Goal: Information Seeking & Learning: Check status

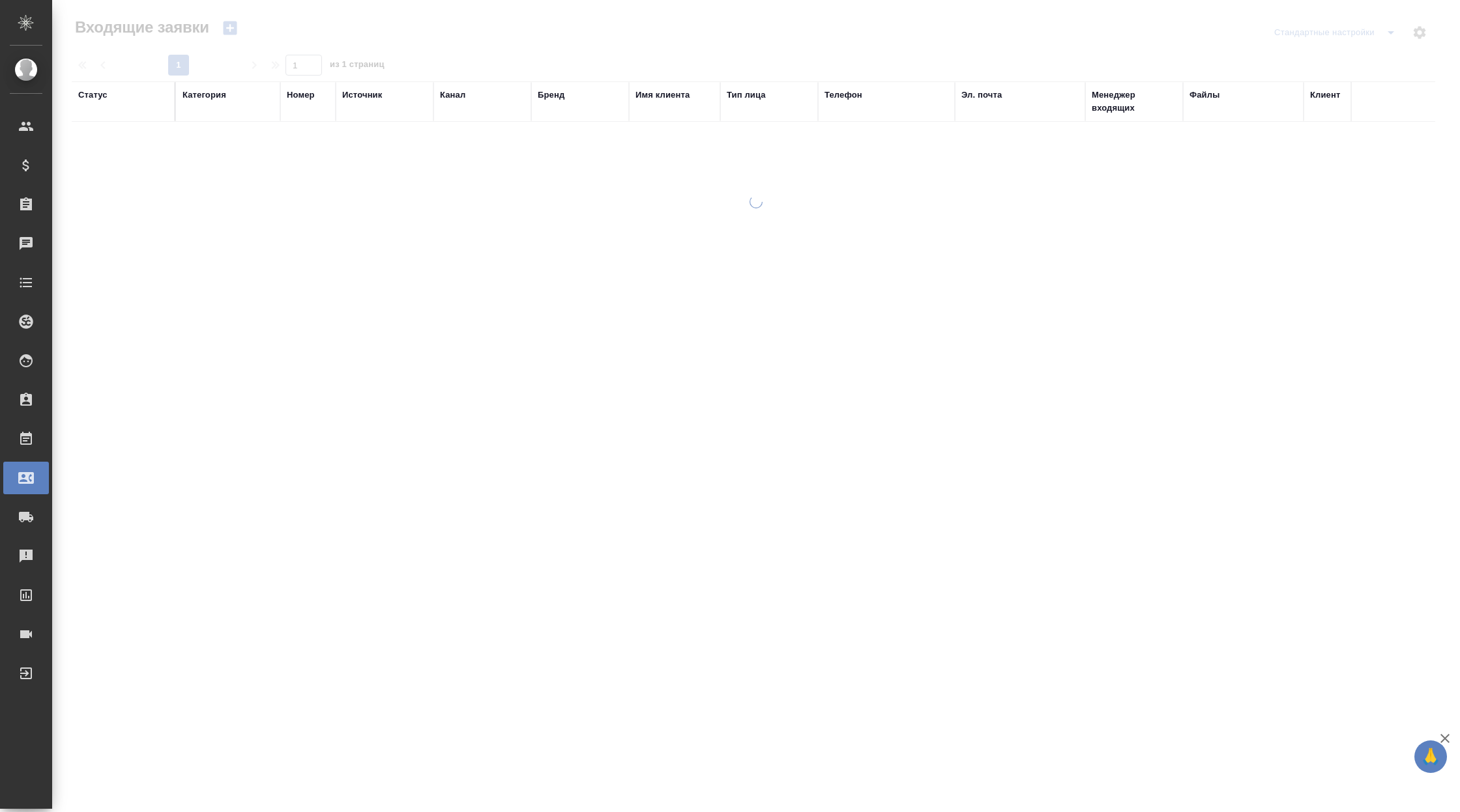
select select "RU"
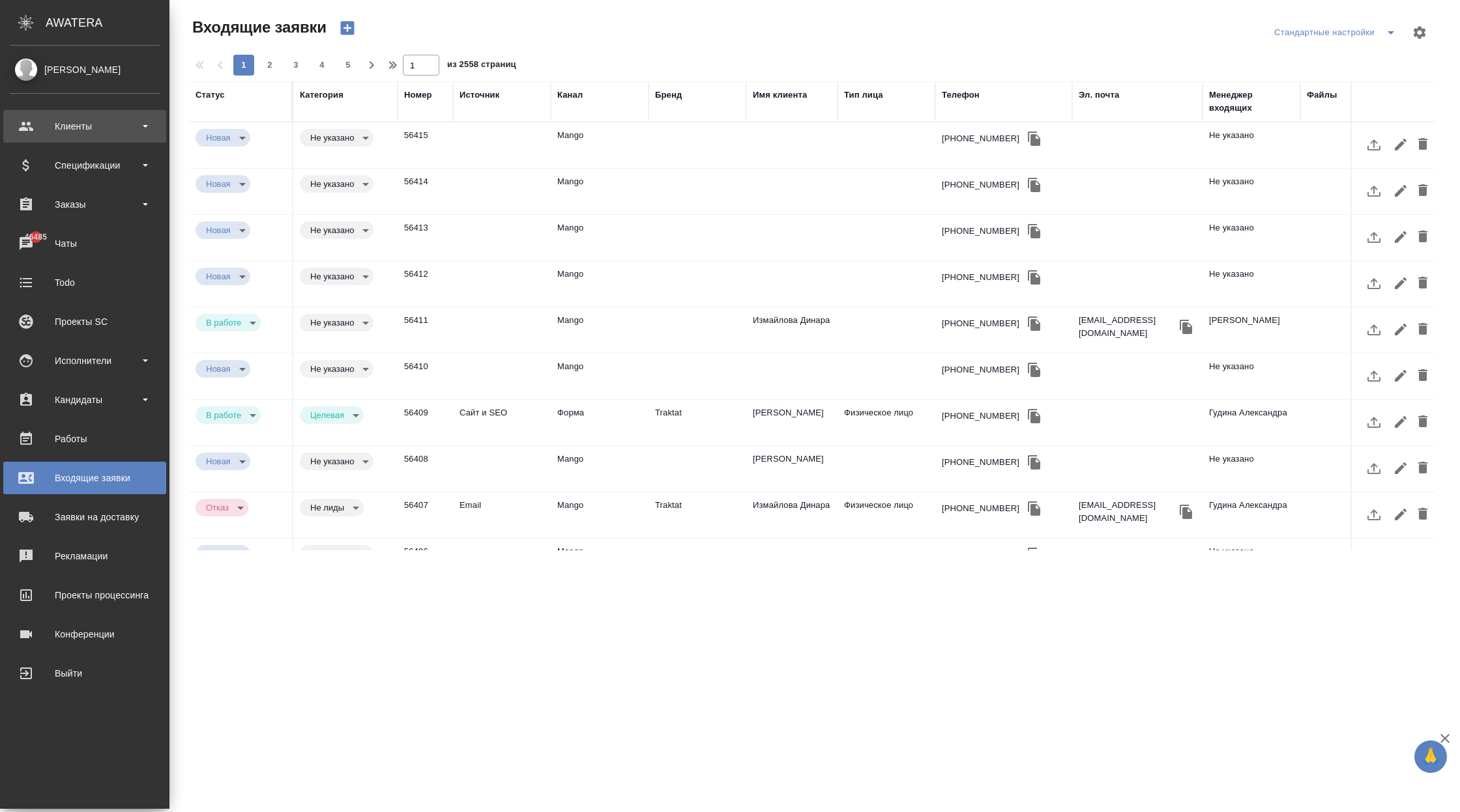
click at [80, 127] on div "Клиенты" at bounding box center [85, 126] width 150 height 19
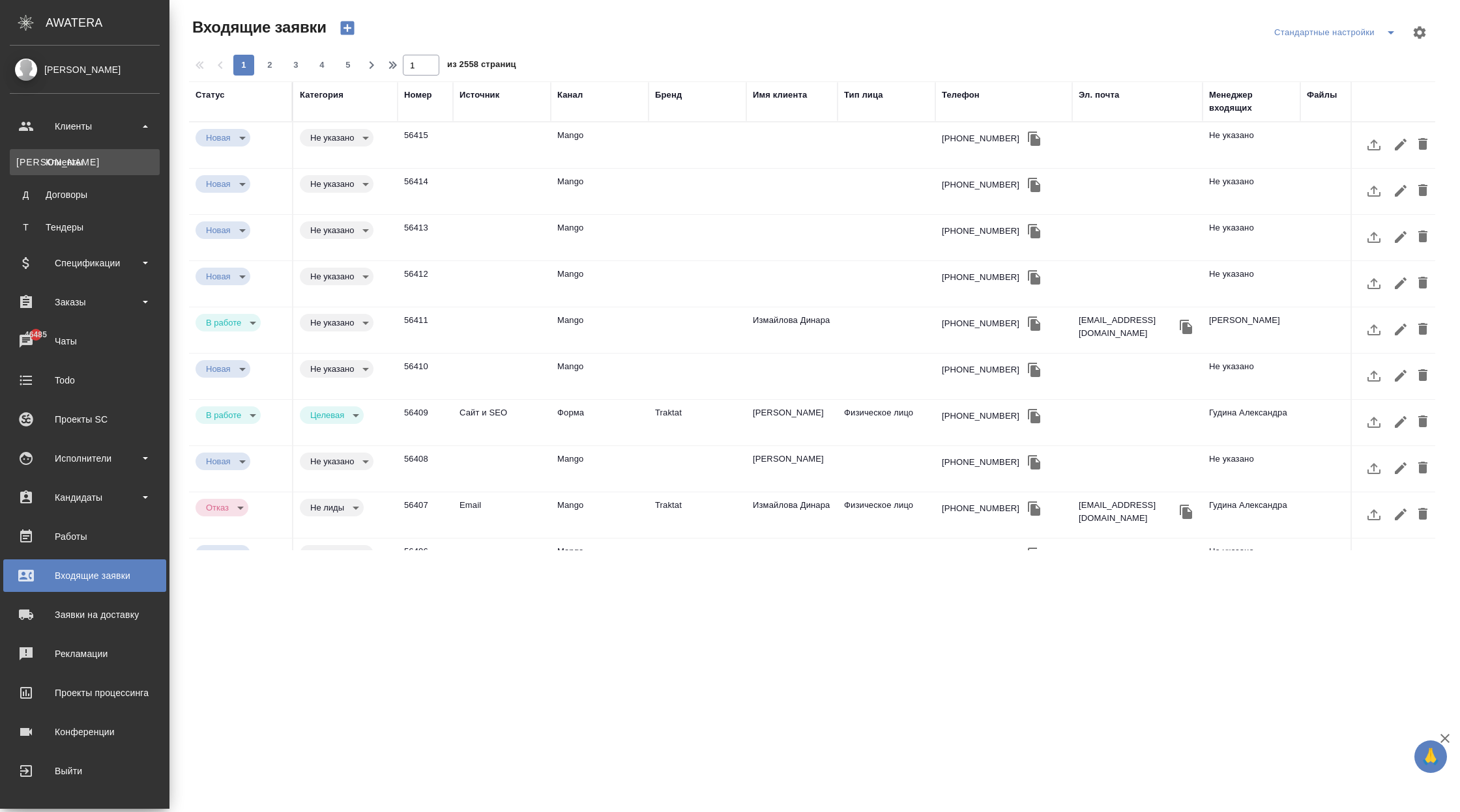
click at [89, 159] on div "Клиенты" at bounding box center [85, 162] width 137 height 13
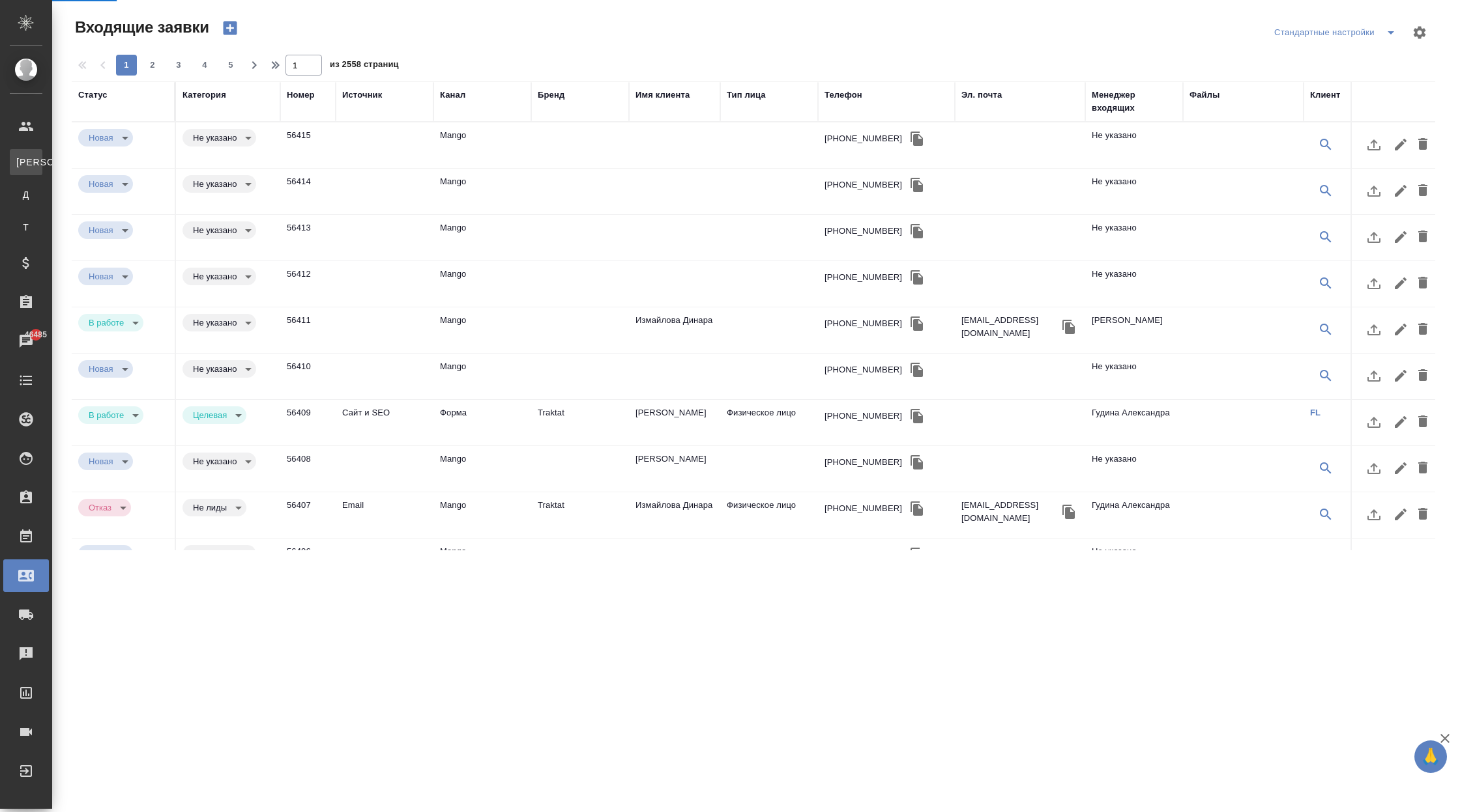
select select "RU"
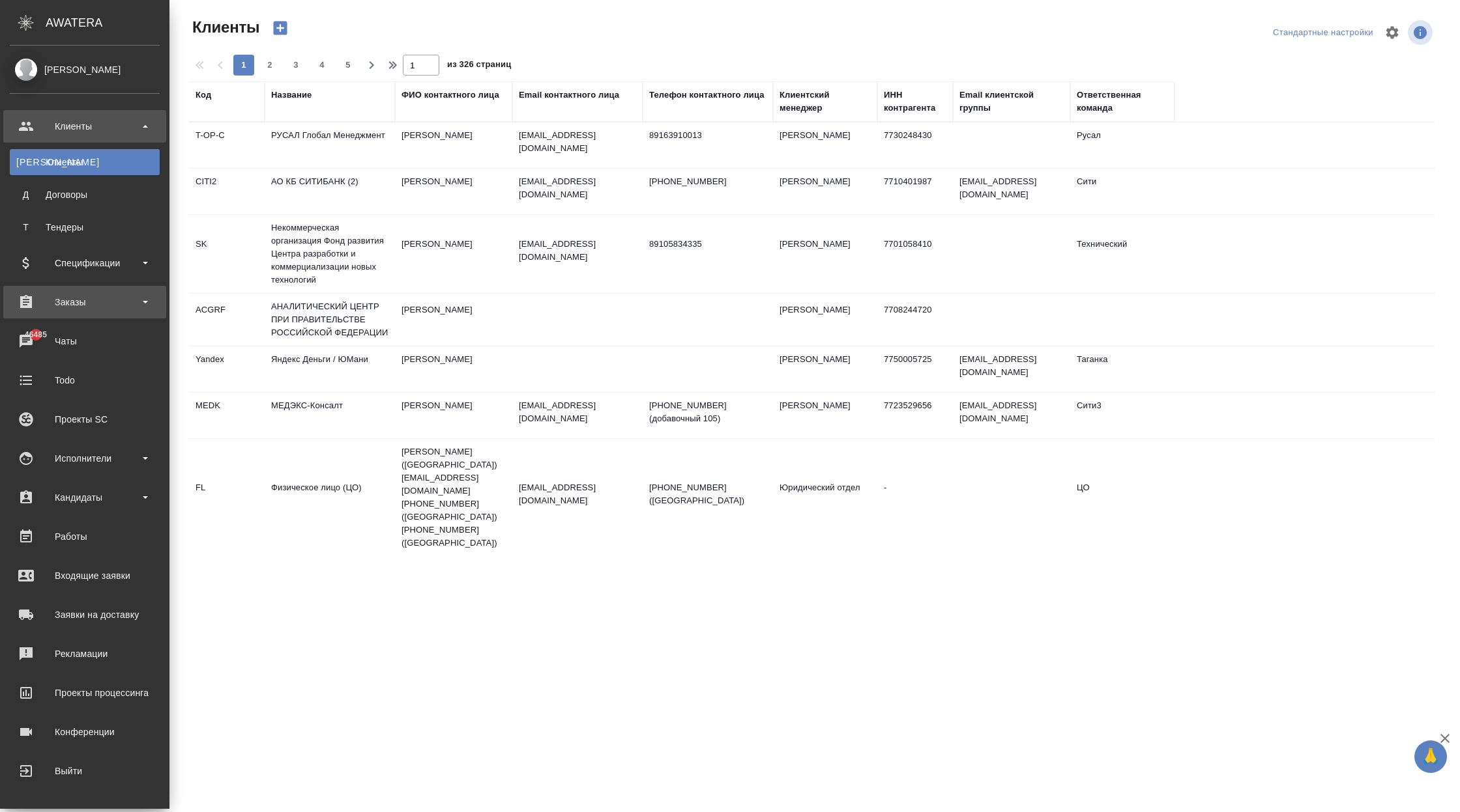
click at [121, 291] on div "Заказы" at bounding box center [85, 302] width 163 height 33
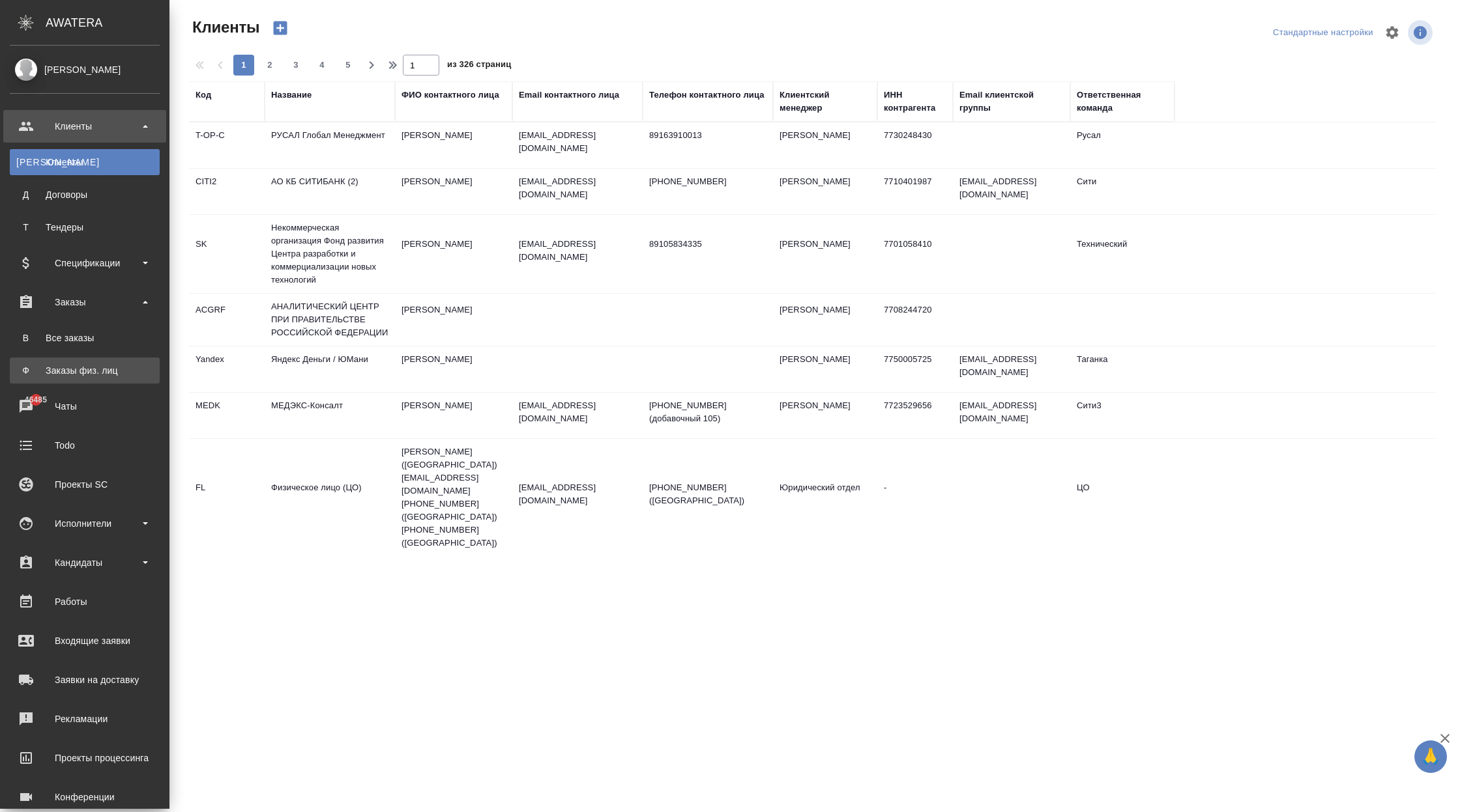
click at [116, 370] on div "Заказы физ. лиц" at bounding box center [85, 370] width 137 height 13
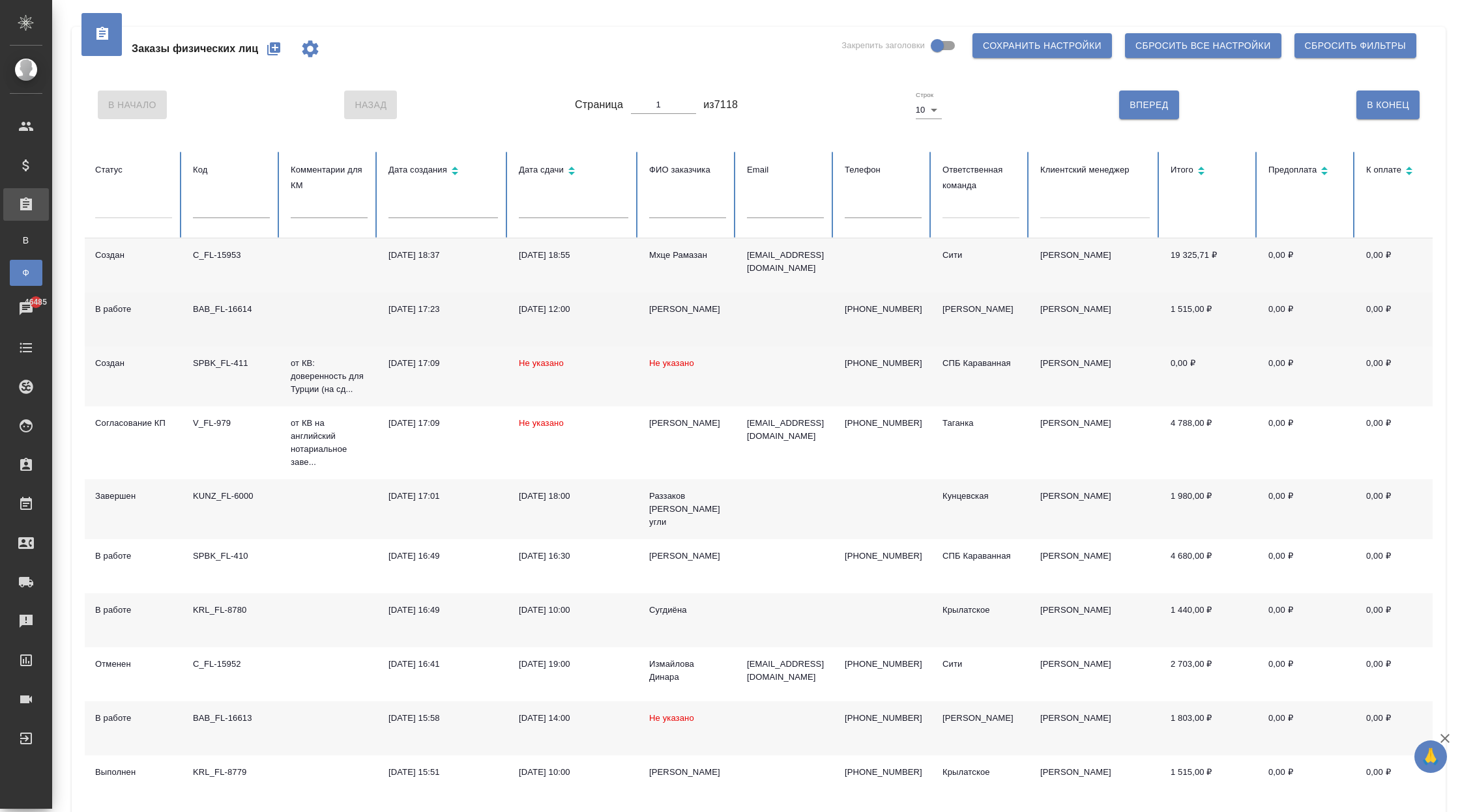
click at [250, 321] on td "BAB_FL-16614" at bounding box center [231, 320] width 98 height 54
click at [361, 320] on td at bounding box center [329, 320] width 98 height 54
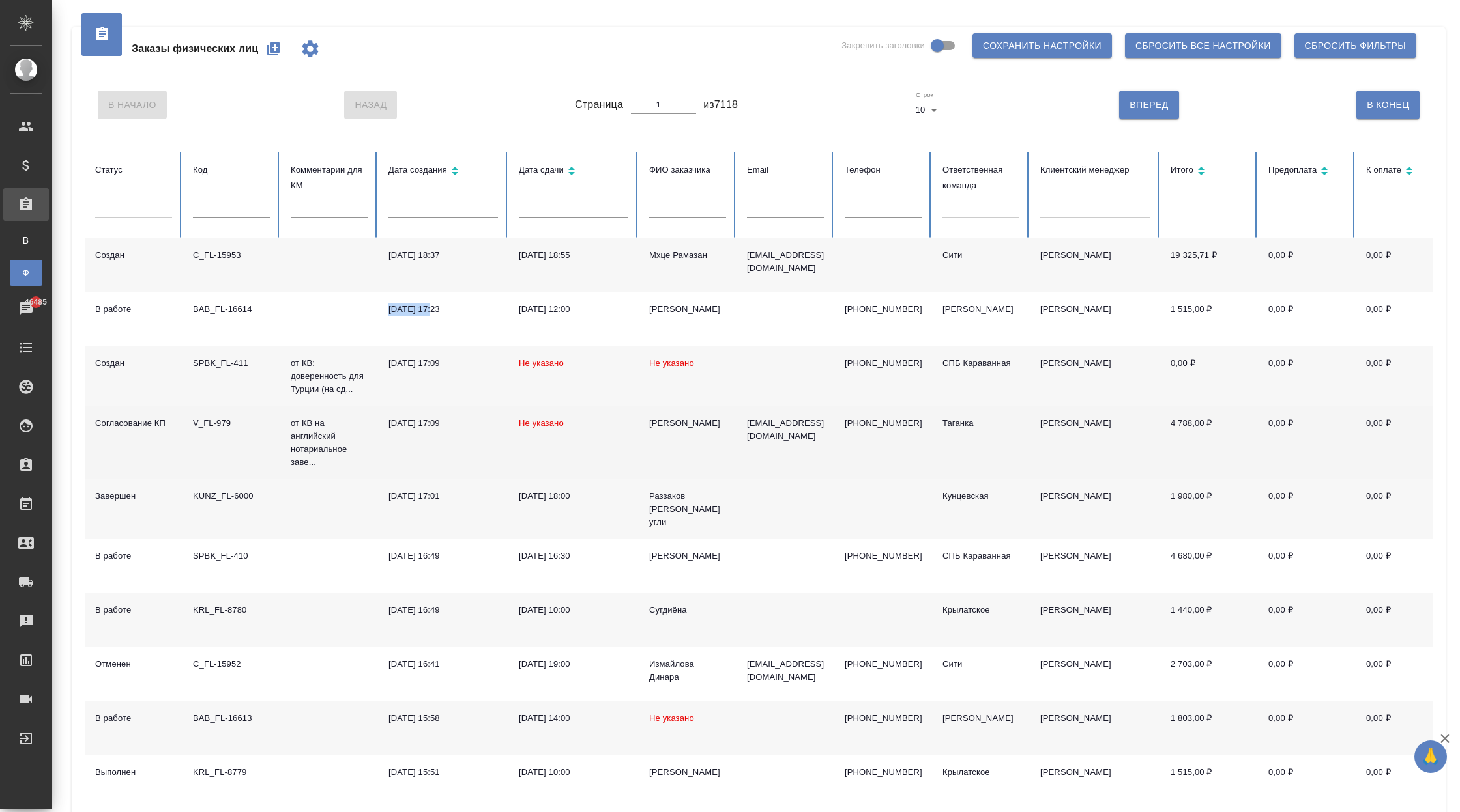
scroll to position [58, 0]
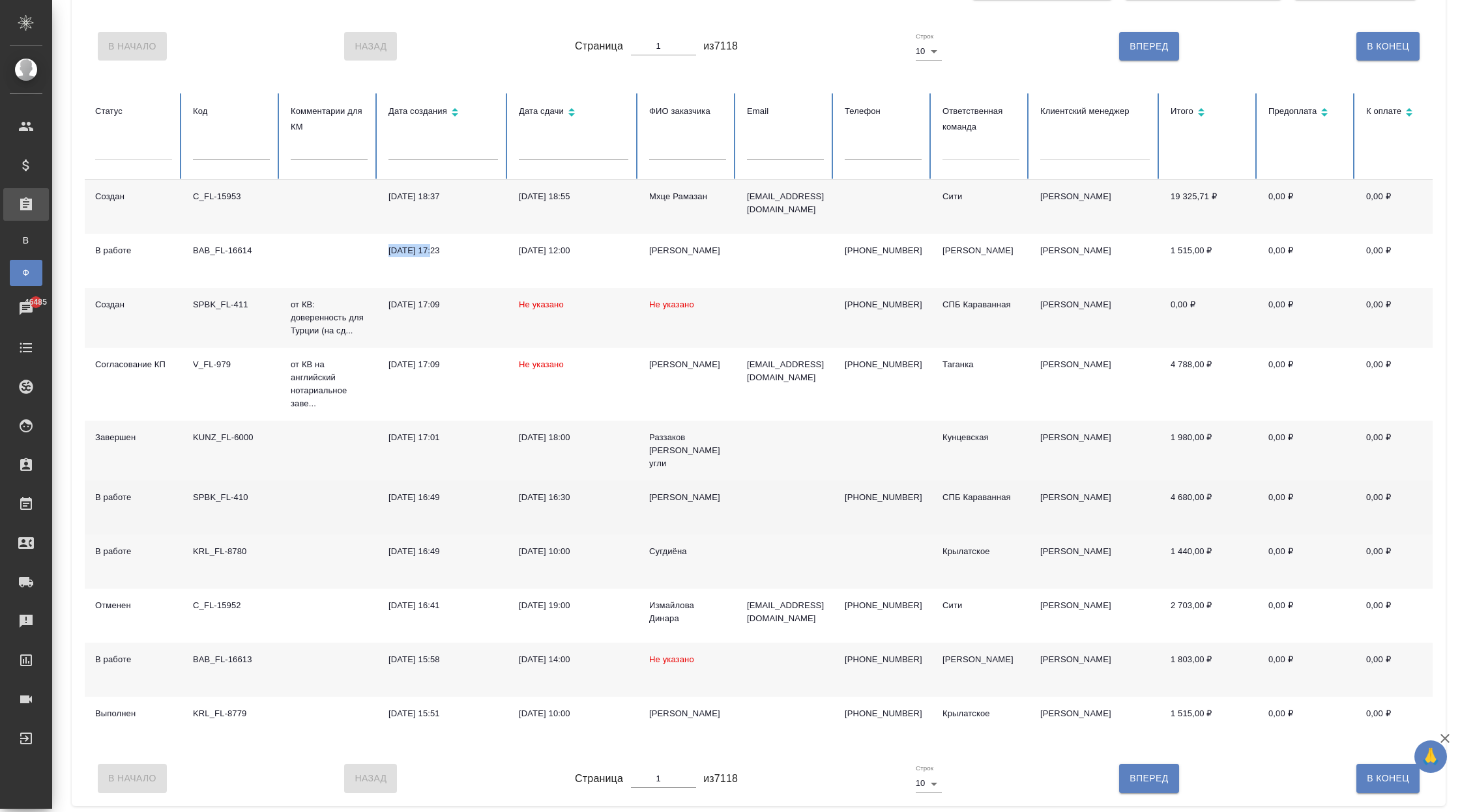
click at [412, 510] on td "01.10.2025, 16:49" at bounding box center [443, 507] width 130 height 54
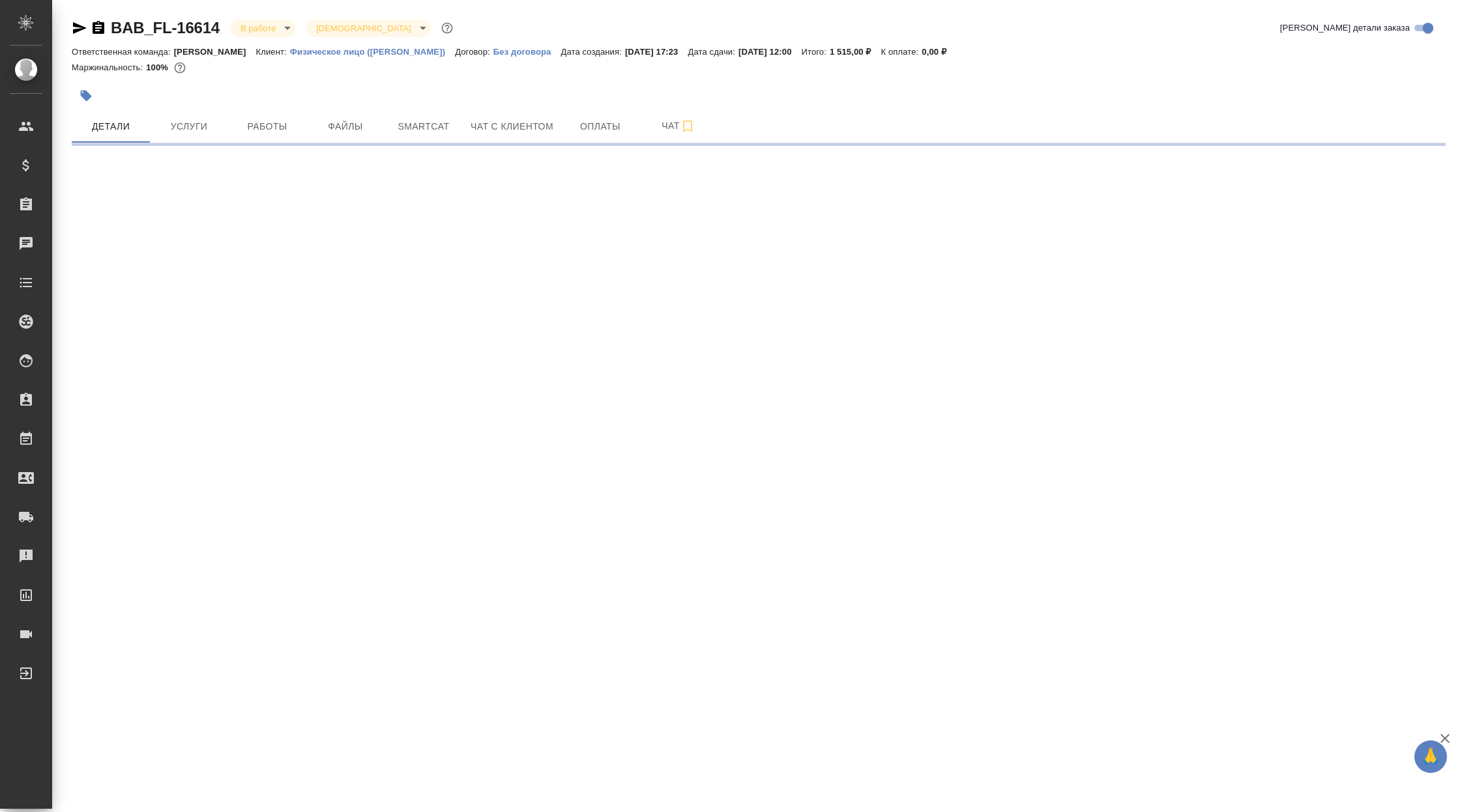
click at [338, 55] on p "Физическое лицо (Бабушкинская)" at bounding box center [372, 52] width 165 height 10
select select "RU"
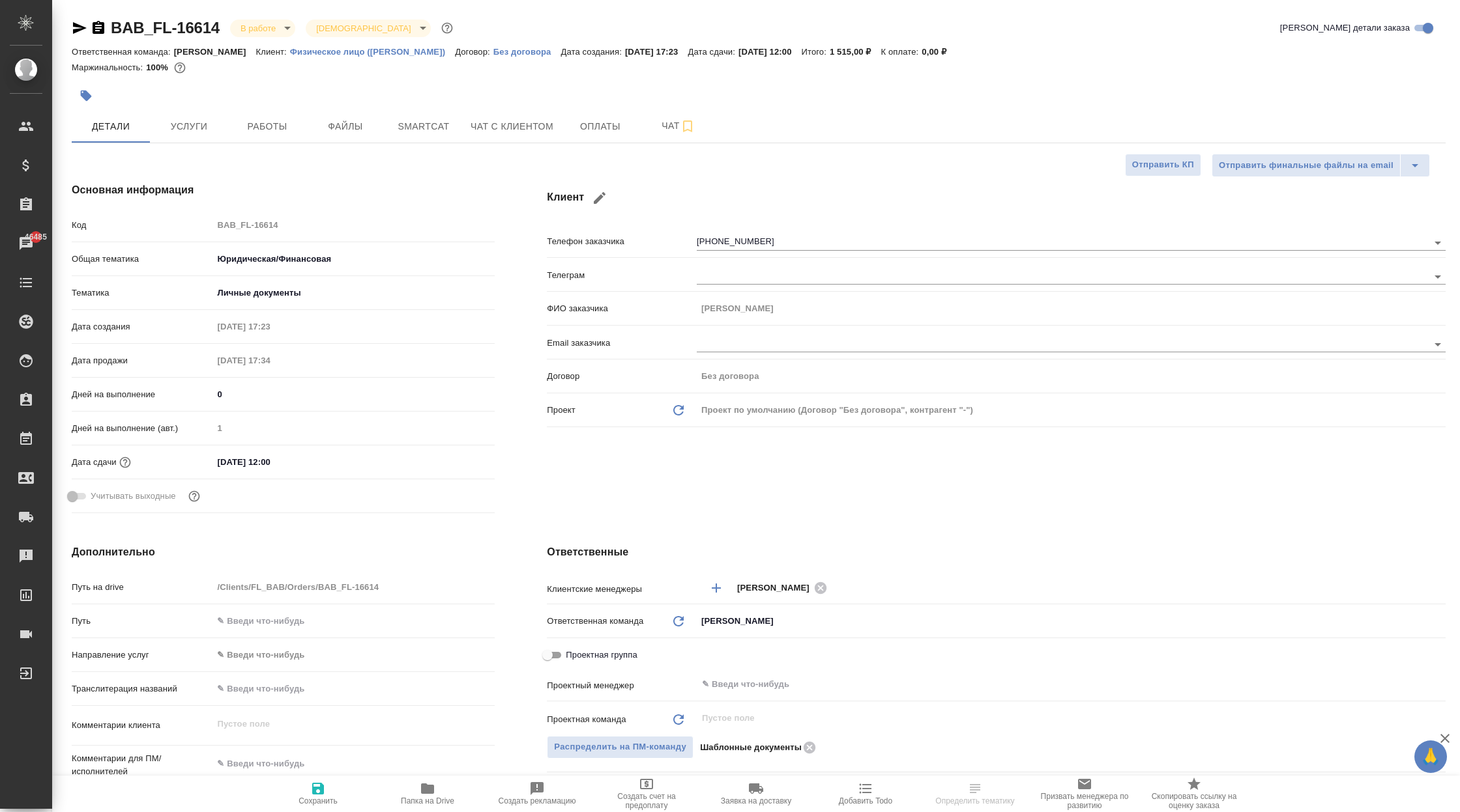
type textarea "x"
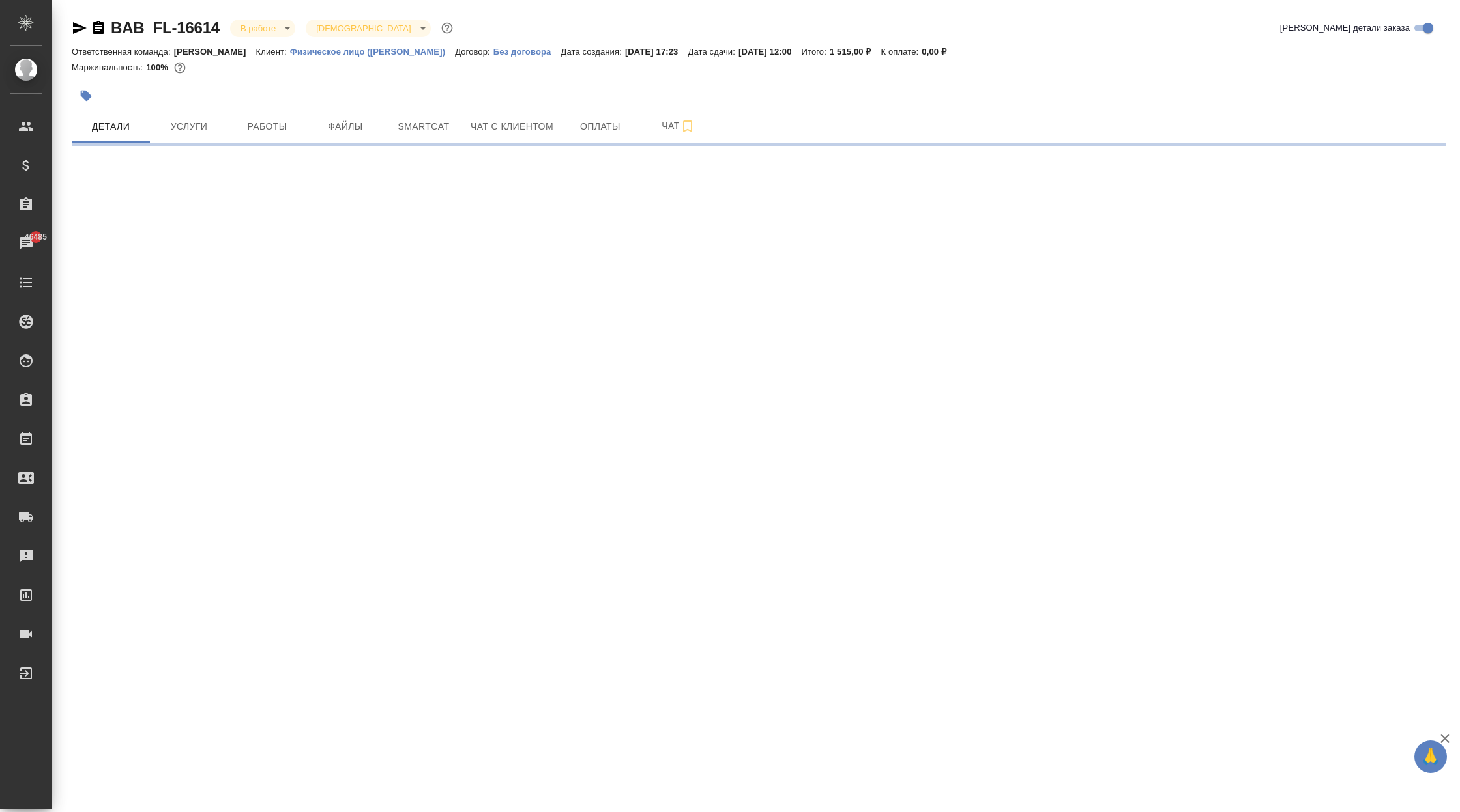
select select "RU"
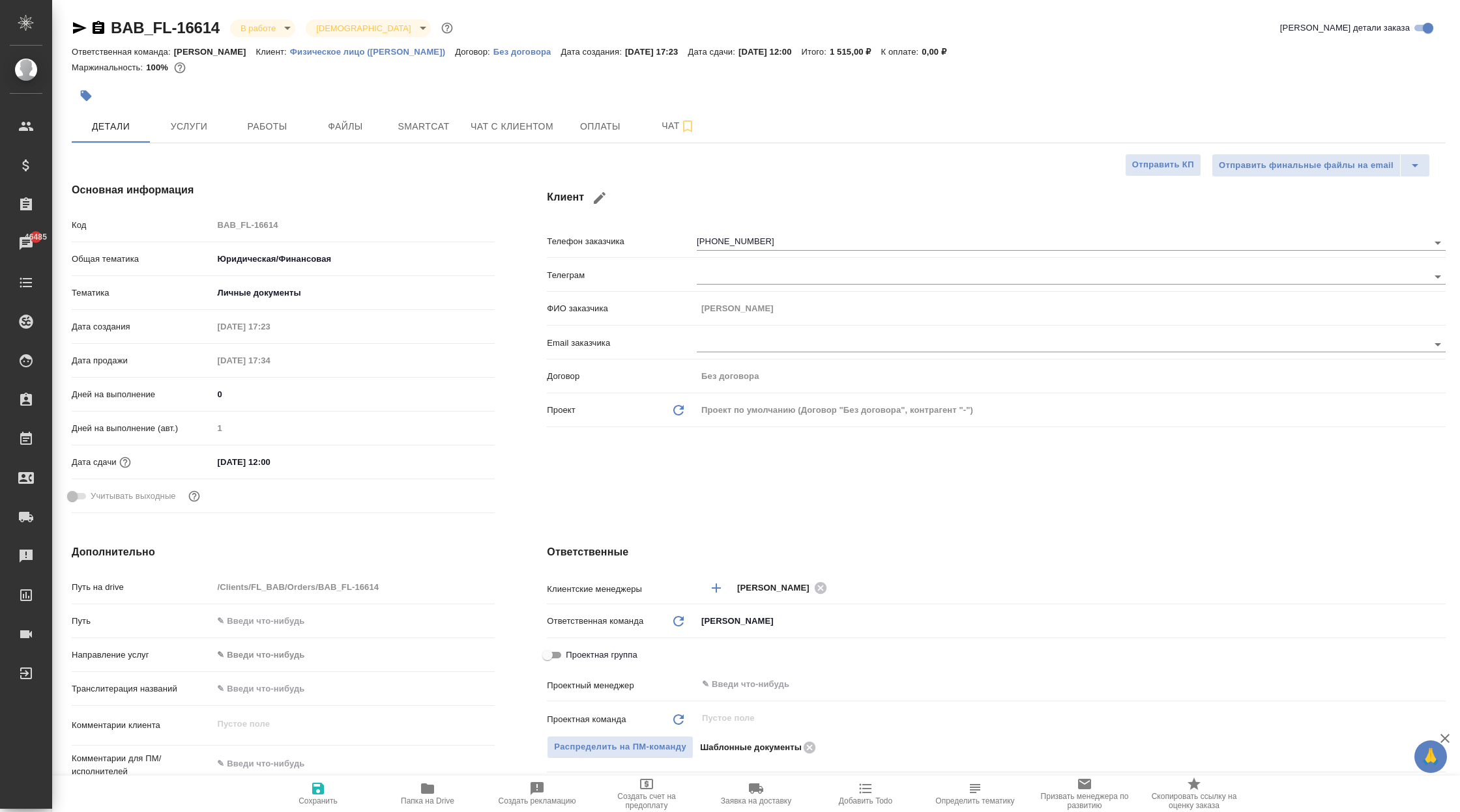
type textarea "x"
click at [389, 52] on p "Физическое лицо ([PERSON_NAME])" at bounding box center [372, 52] width 165 height 10
type textarea "x"
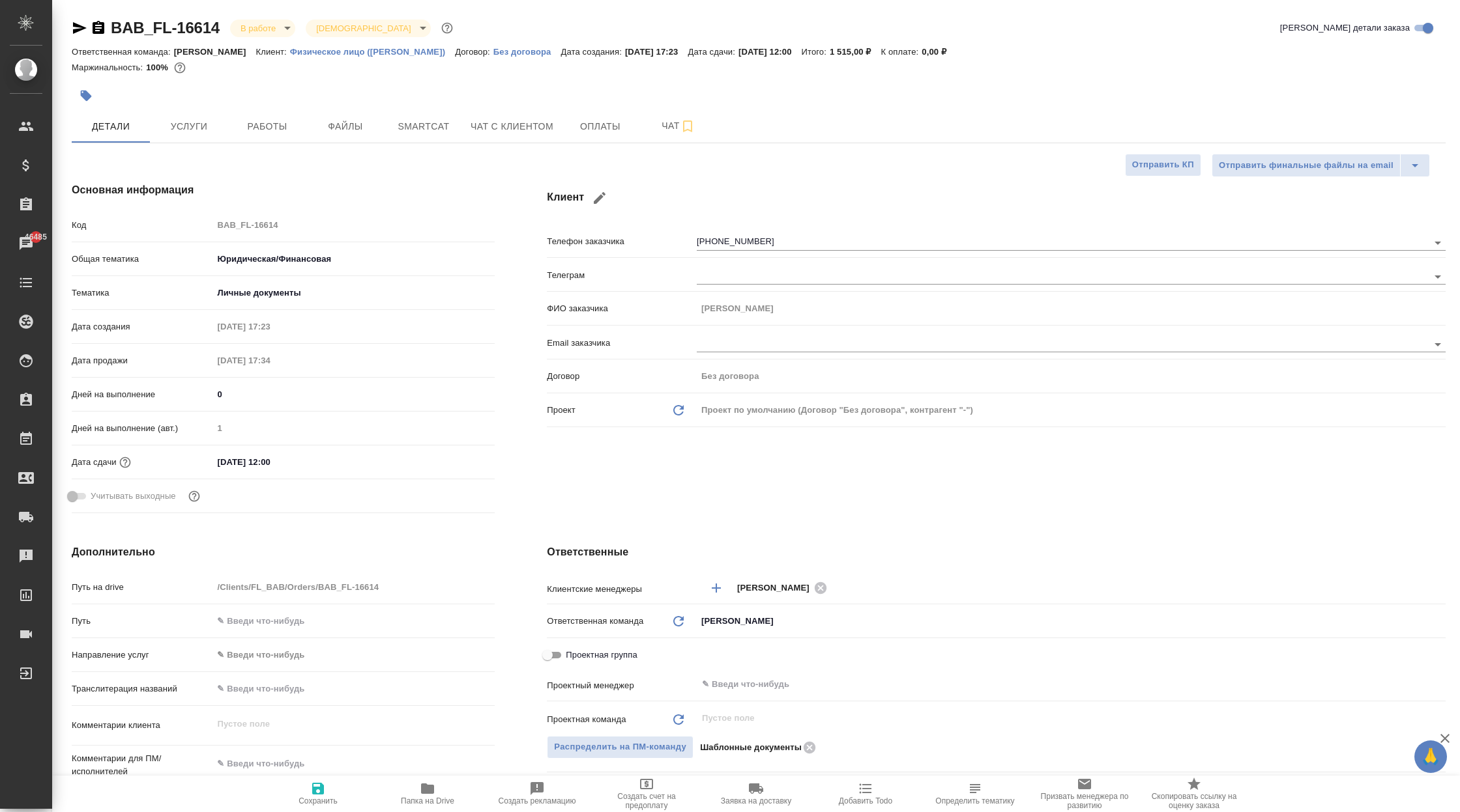
type textarea "x"
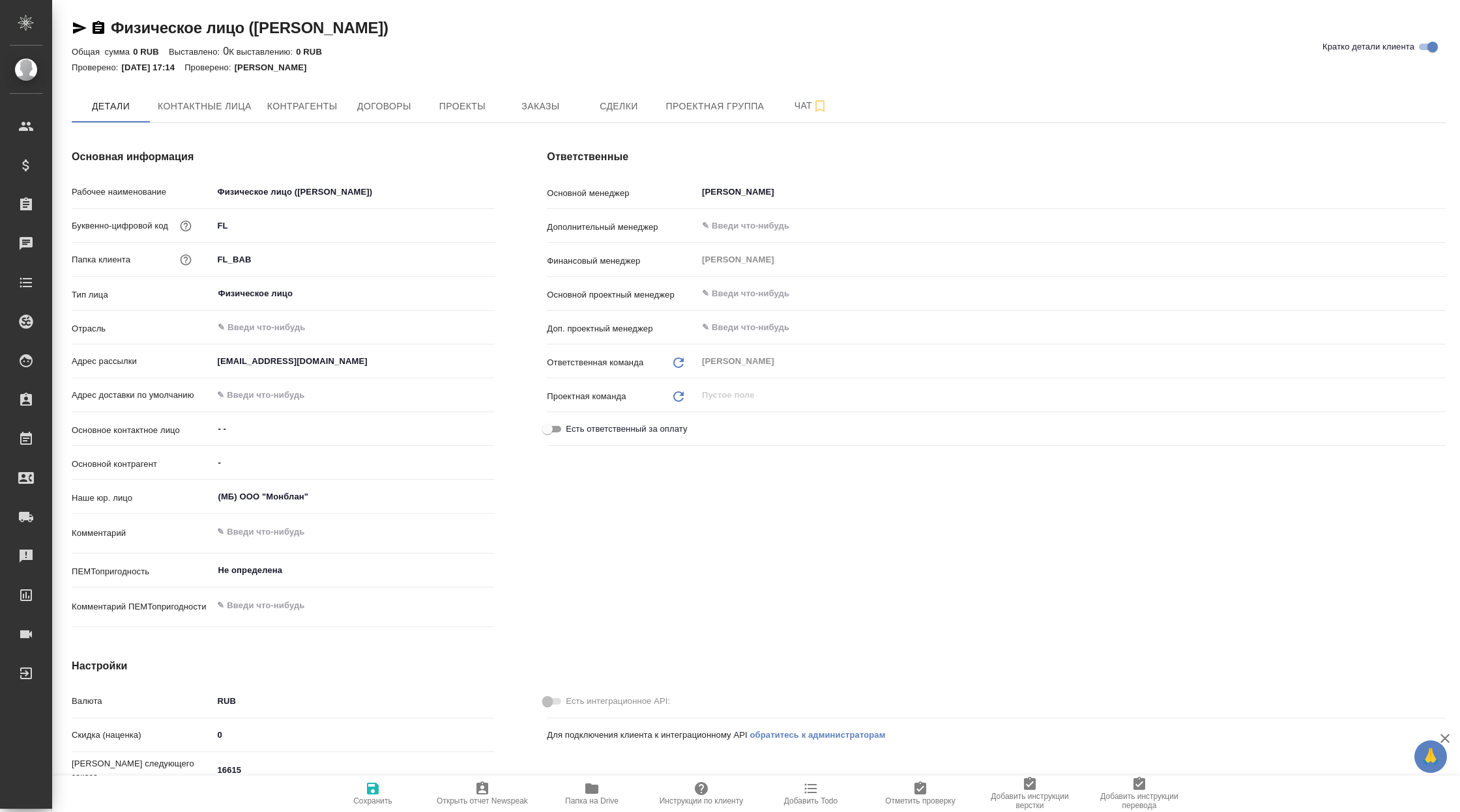
type textarea "x"
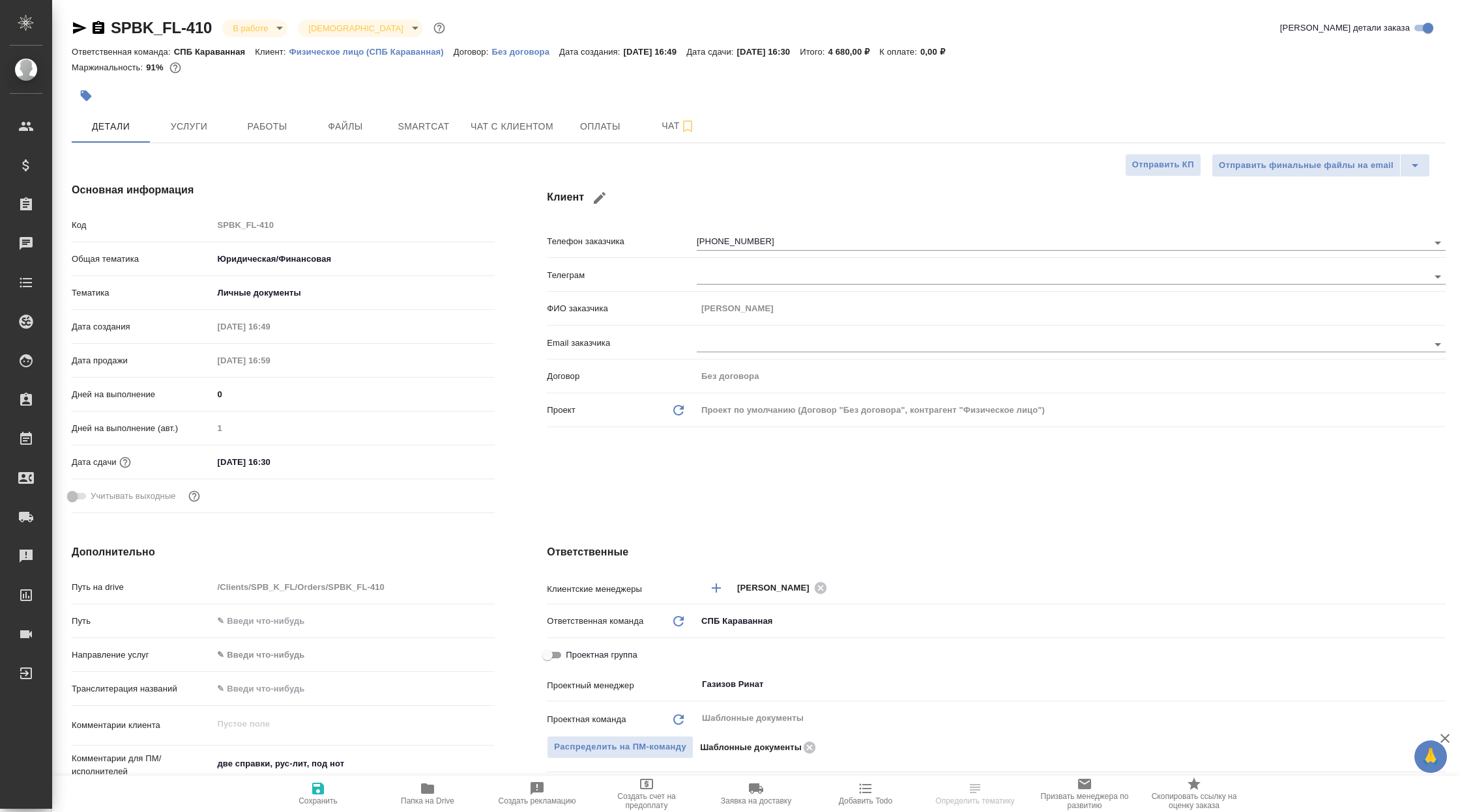
select select "RU"
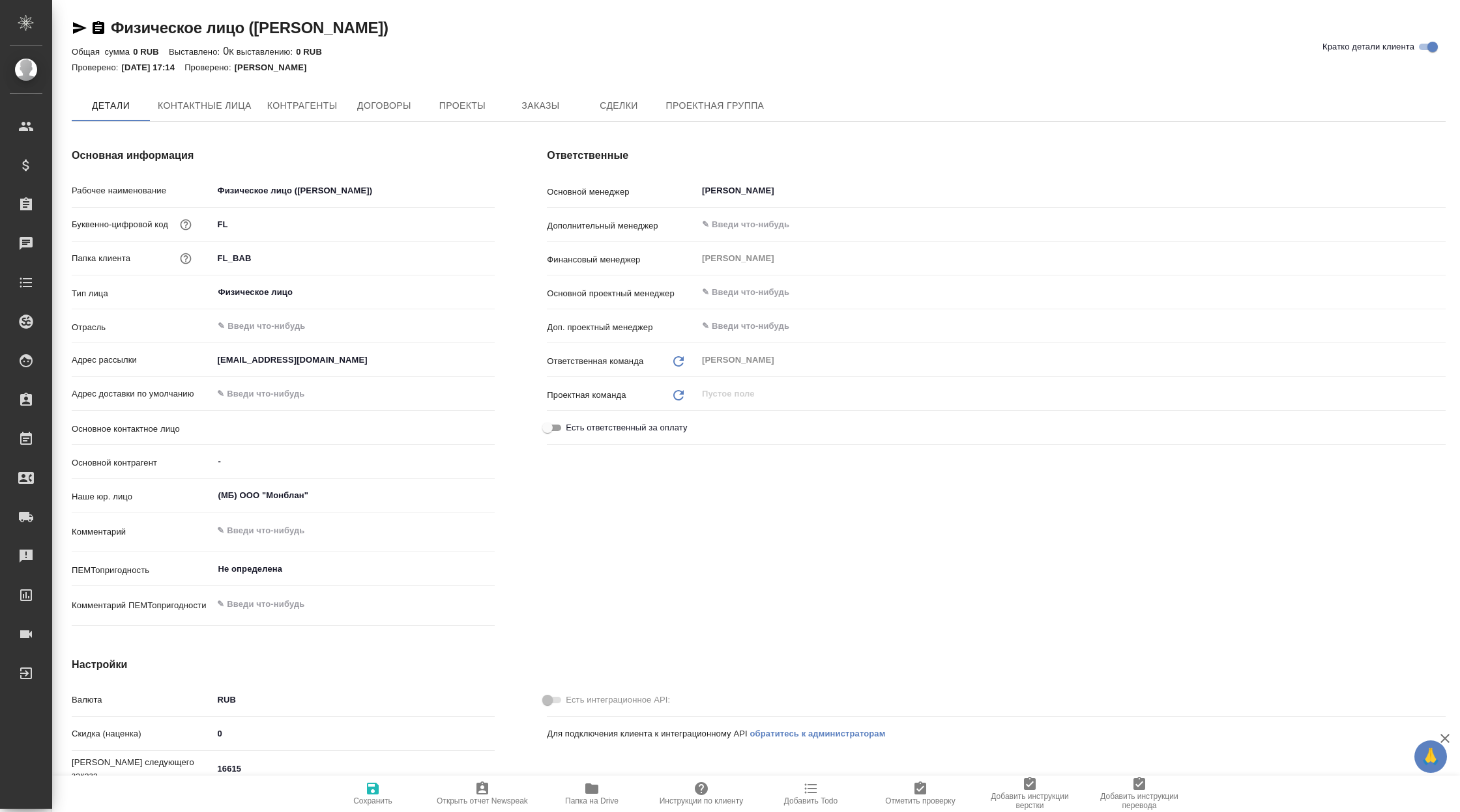
type input "- -"
type textarea "x"
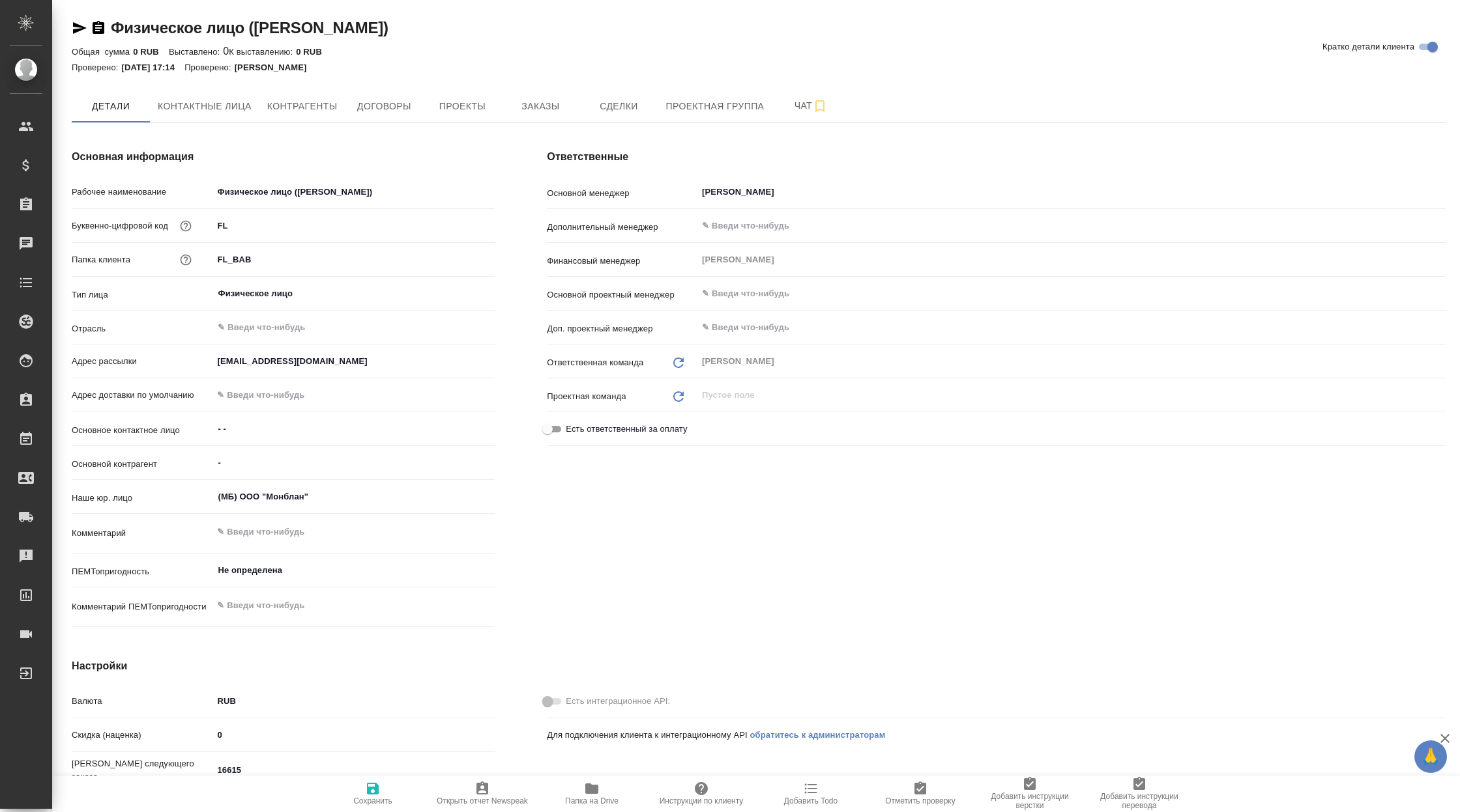
type textarea "x"
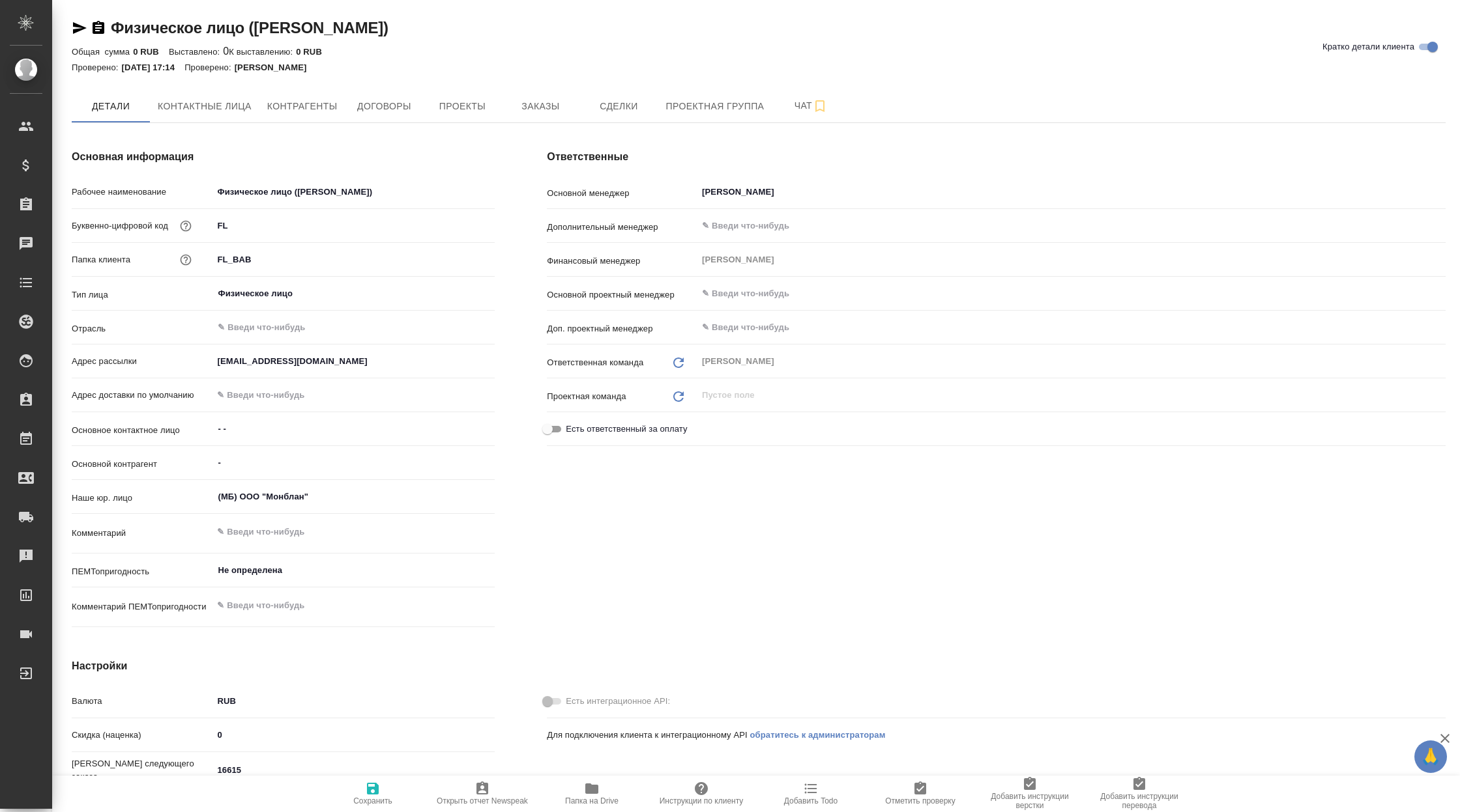
type textarea "x"
click at [550, 100] on span "Заказы" at bounding box center [541, 106] width 63 height 16
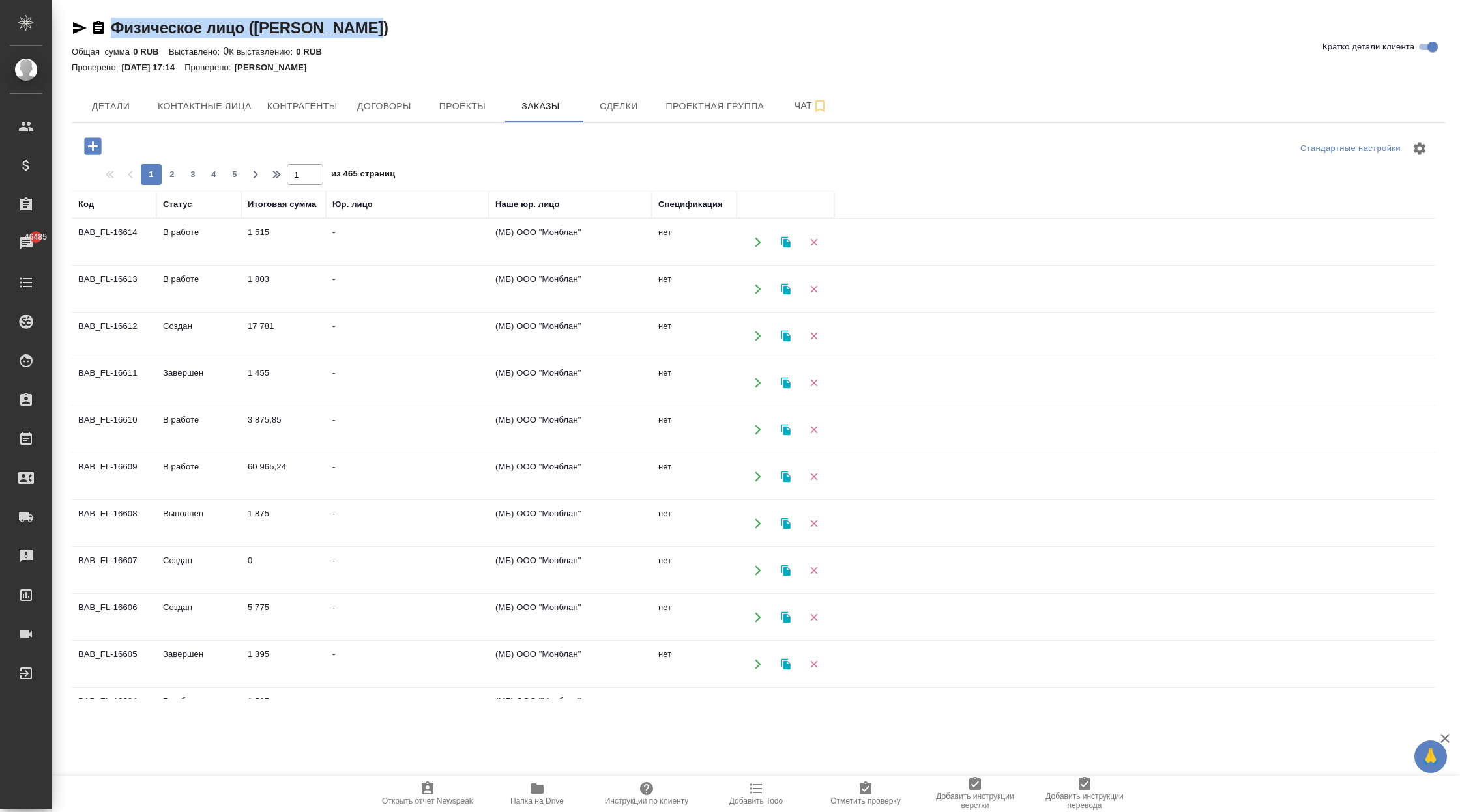
drag, startPoint x: 385, startPoint y: 22, endPoint x: 110, endPoint y: 30, distance: 275.1
click at [110, 30] on div "Физическое лицо (Бабушкинская) Кратко детали клиента" at bounding box center [758, 28] width 1374 height 21
copy link "Физическое лицо ([PERSON_NAME])"
click at [422, 299] on td "-" at bounding box center [407, 289] width 163 height 46
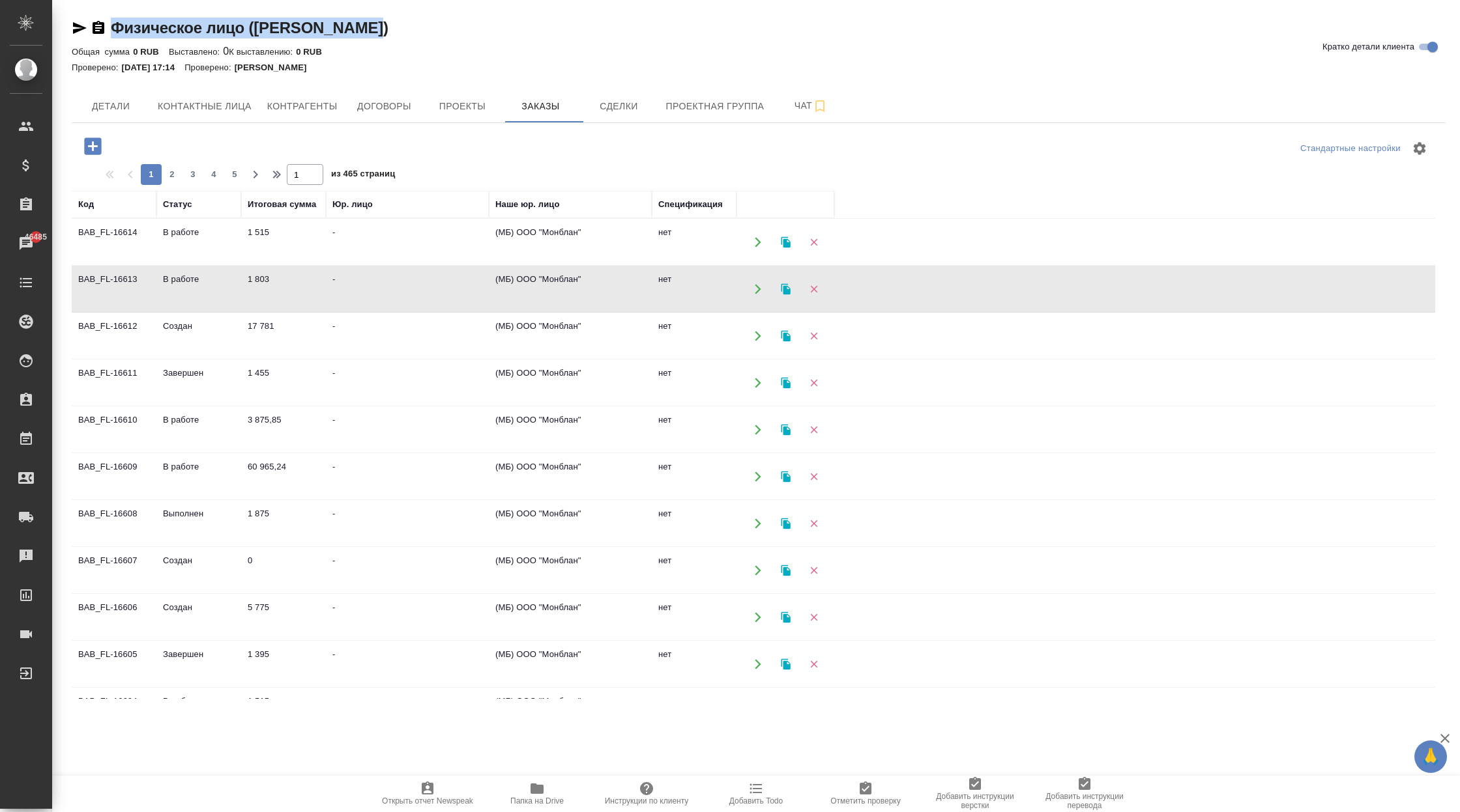
click at [422, 299] on td "-" at bounding box center [407, 289] width 163 height 46
click at [385, 333] on td "-" at bounding box center [407, 336] width 163 height 46
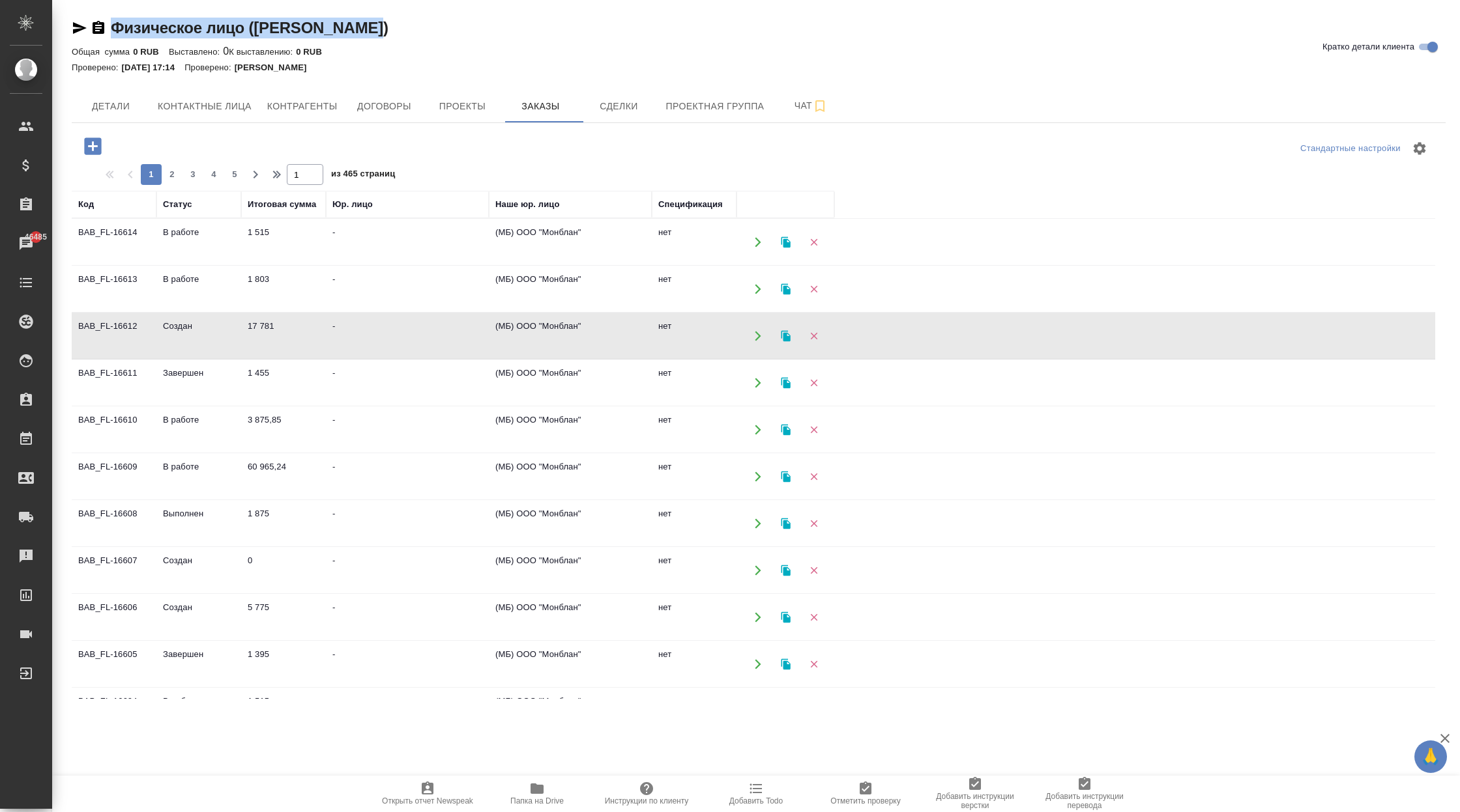
click at [385, 333] on td "-" at bounding box center [407, 336] width 163 height 46
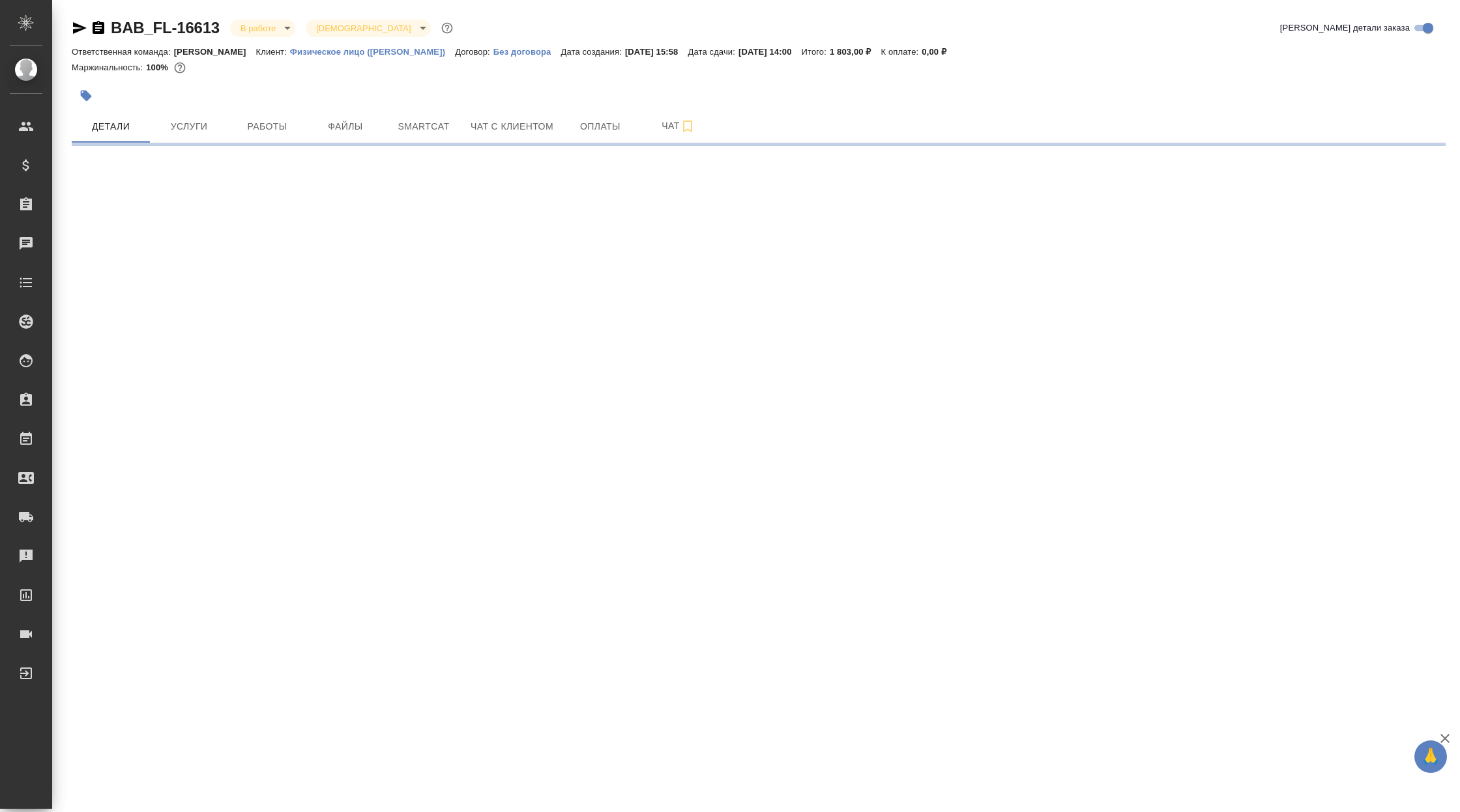
select select "RU"
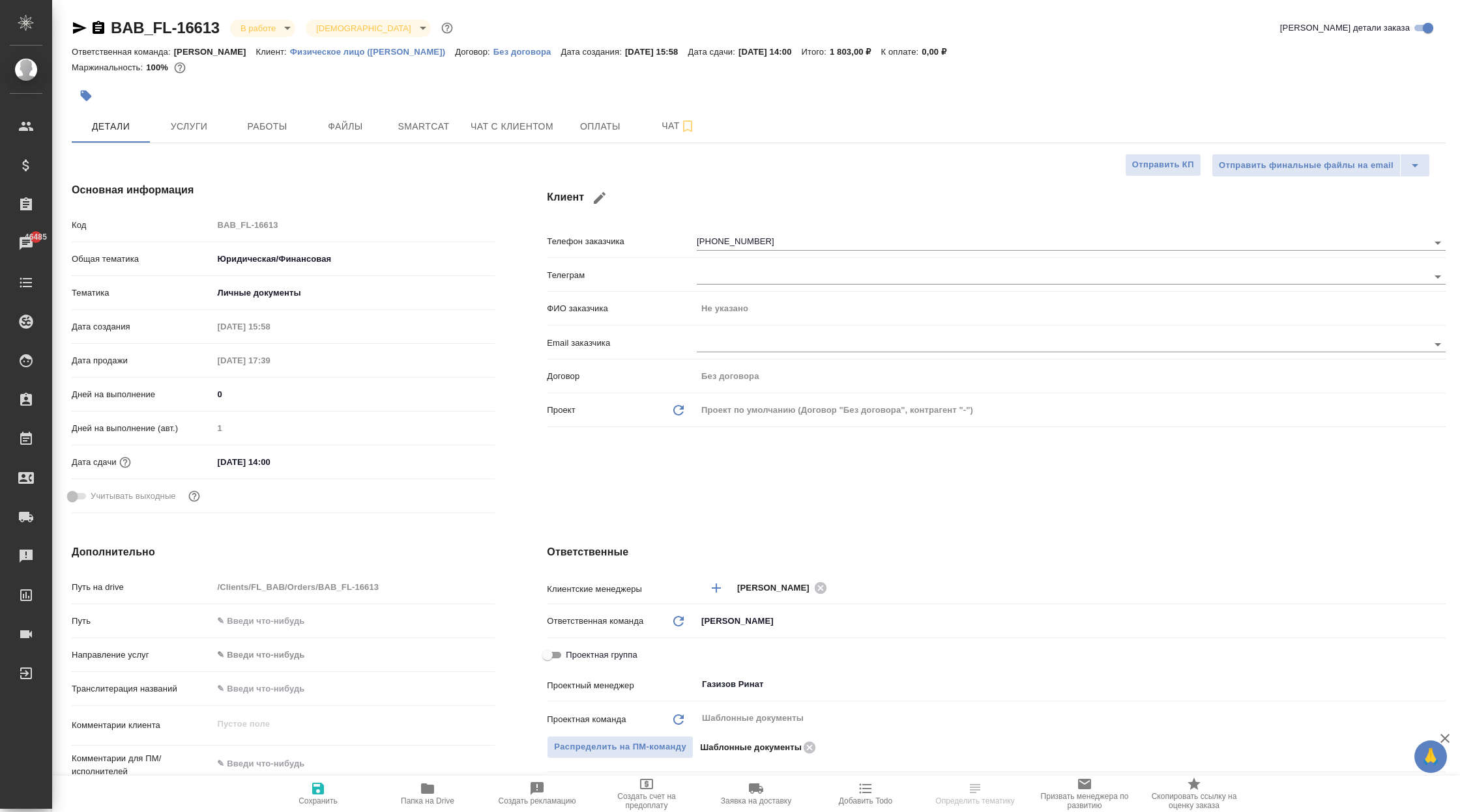
type textarea "x"
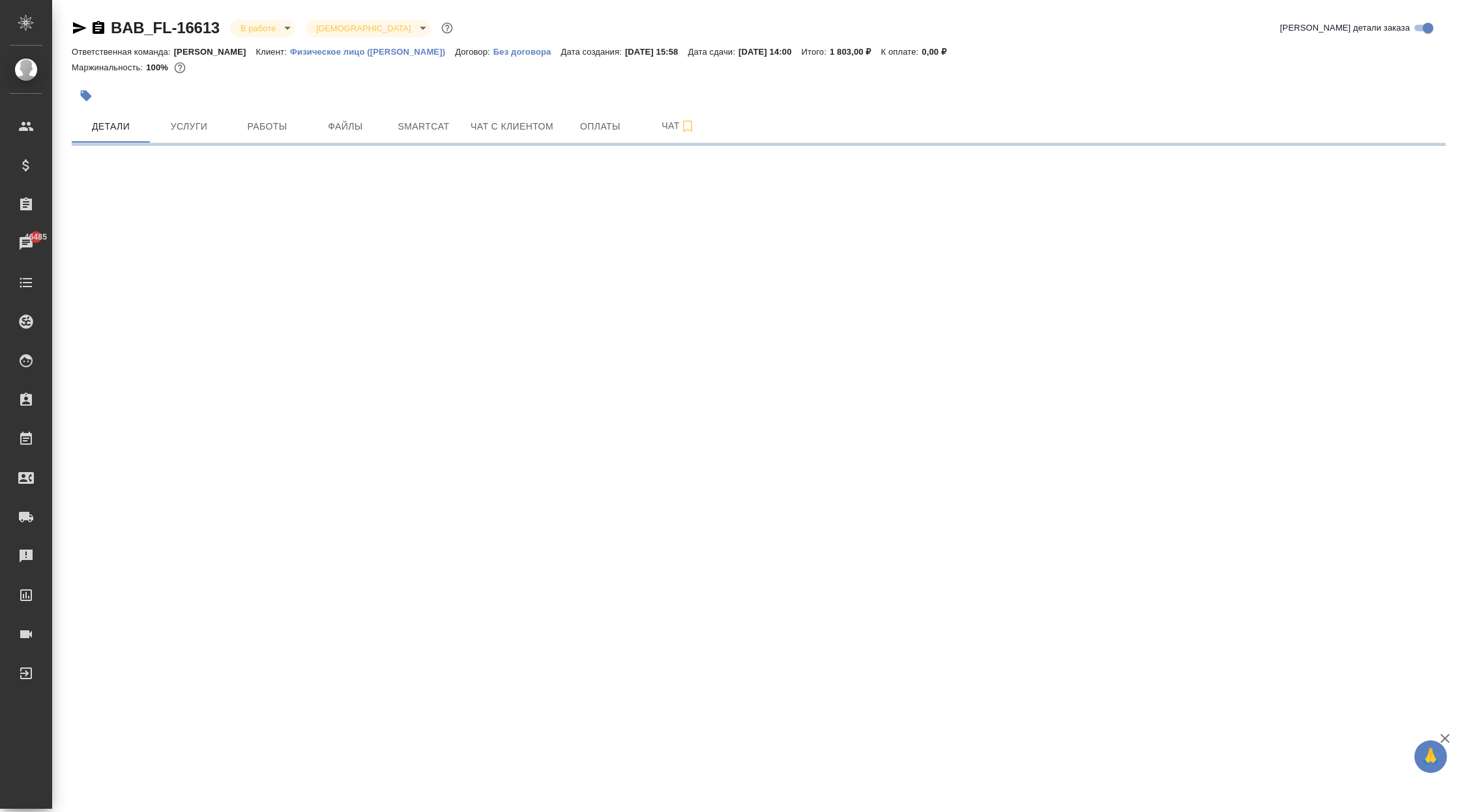
select select "RU"
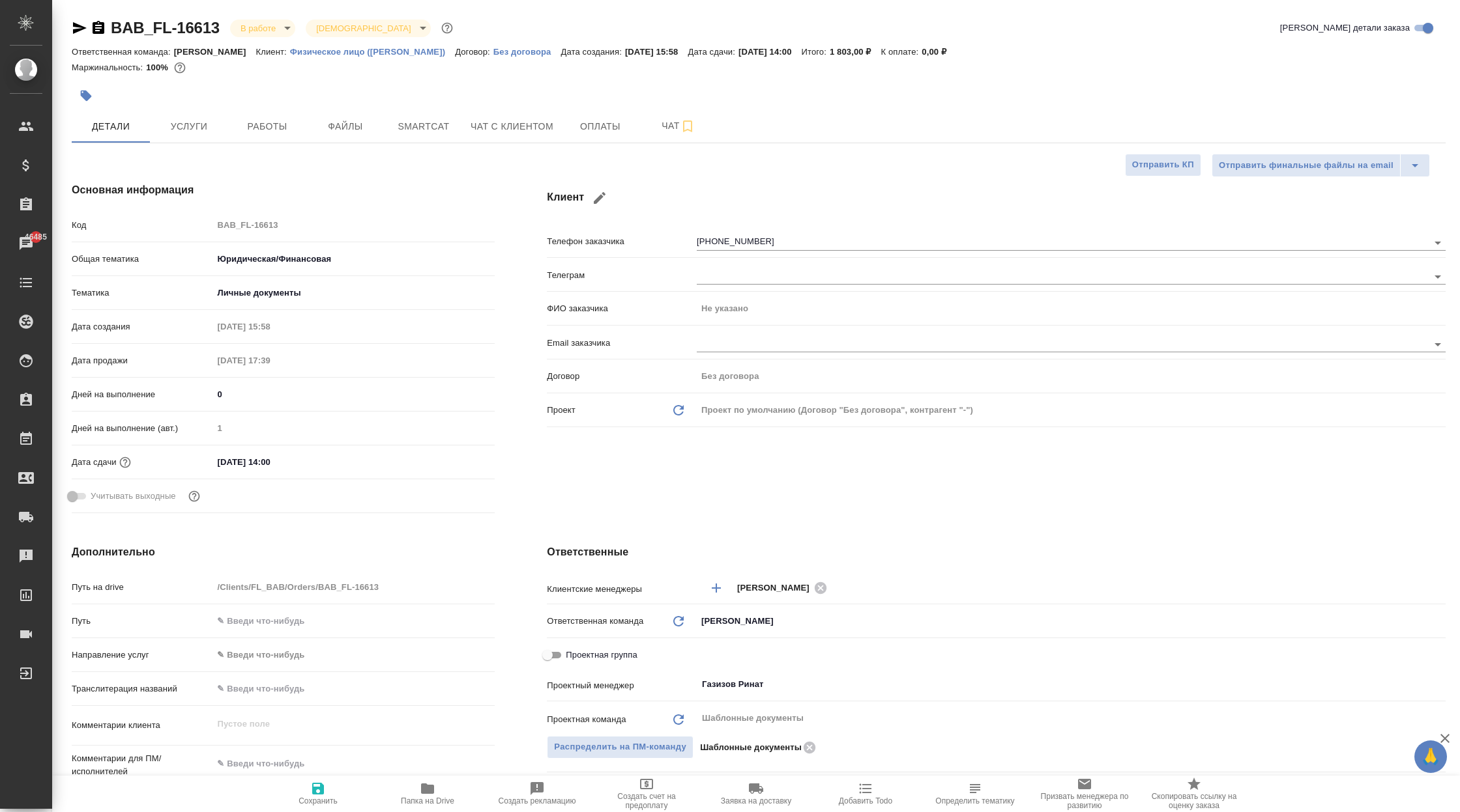
type textarea "x"
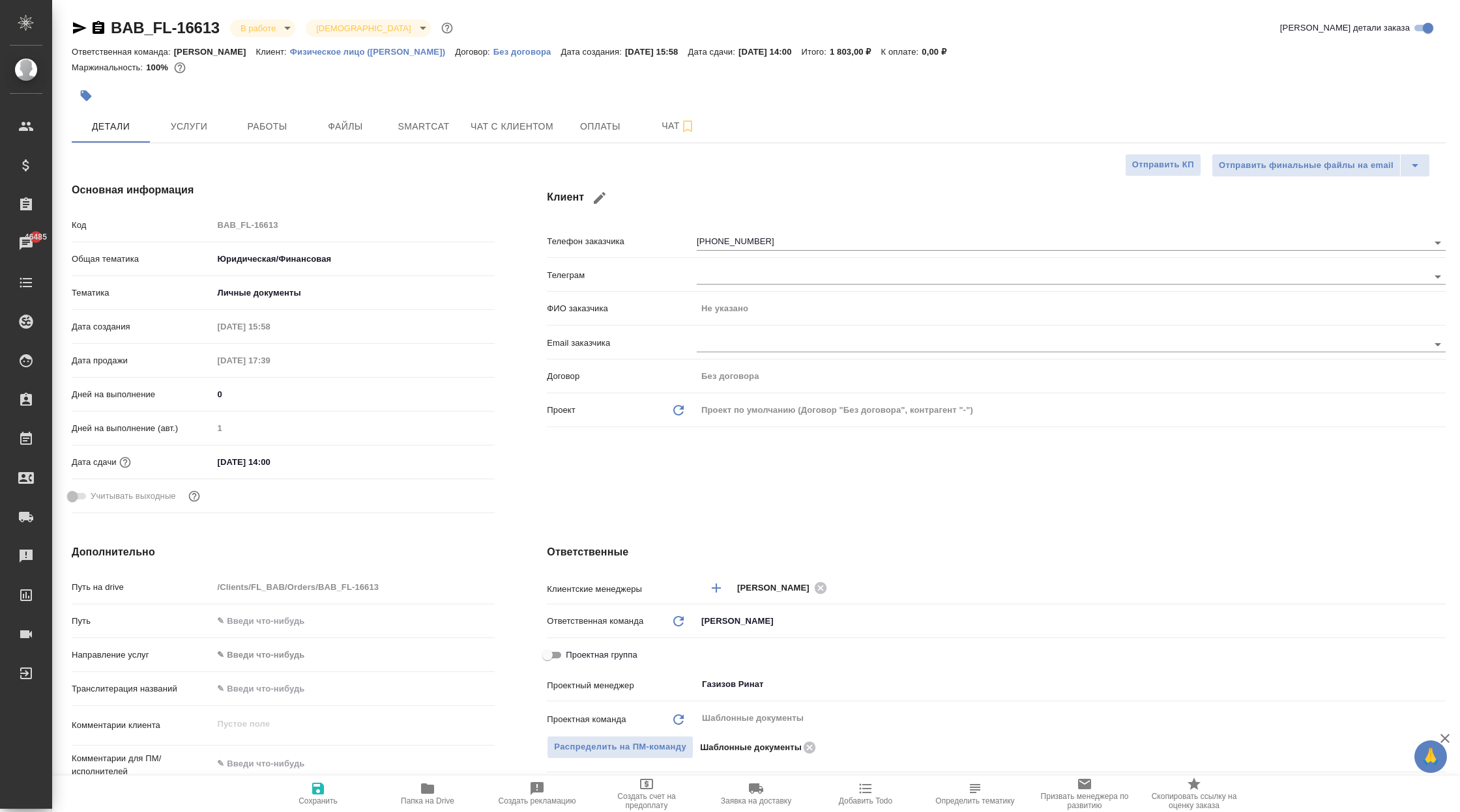
type textarea "x"
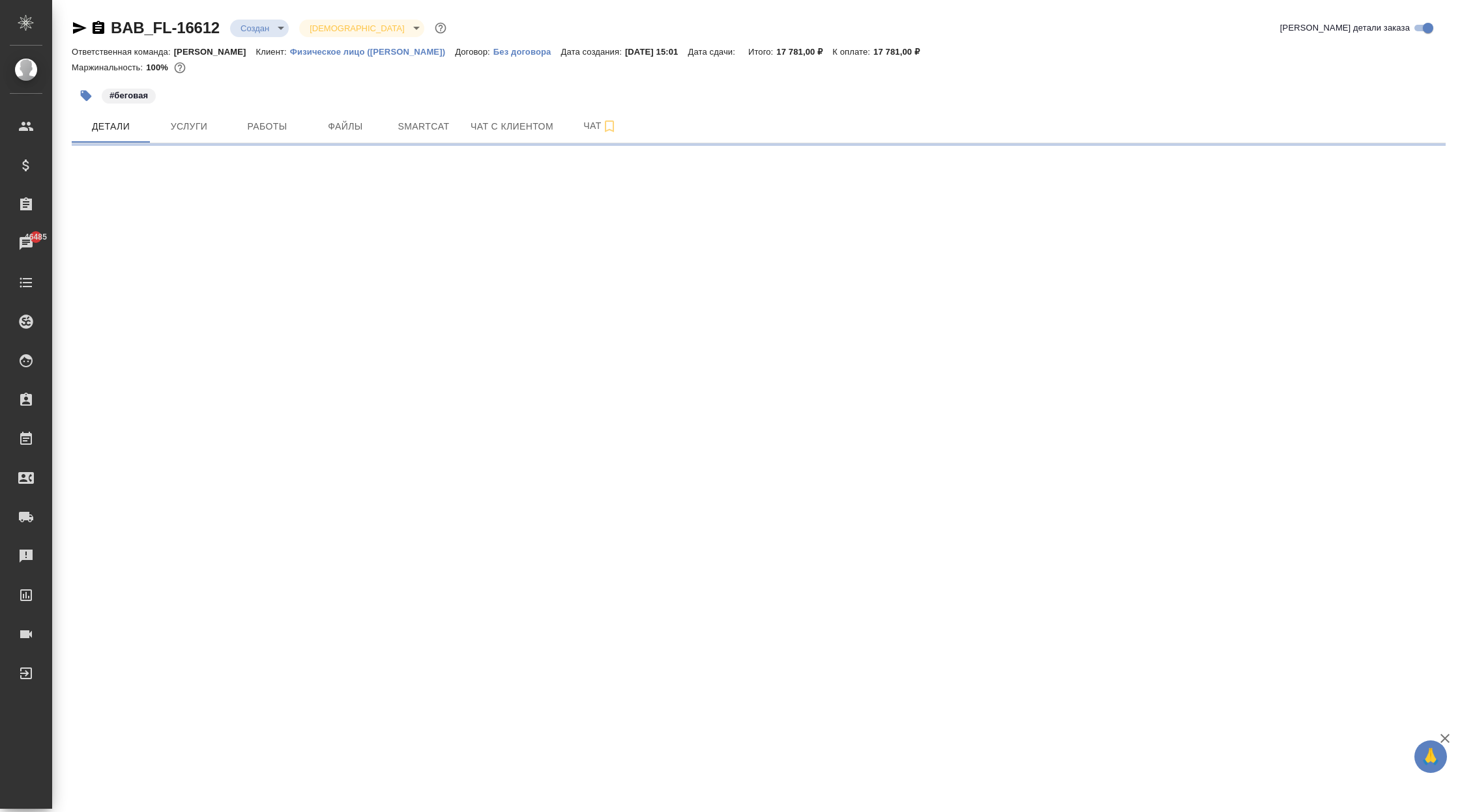
select select "RU"
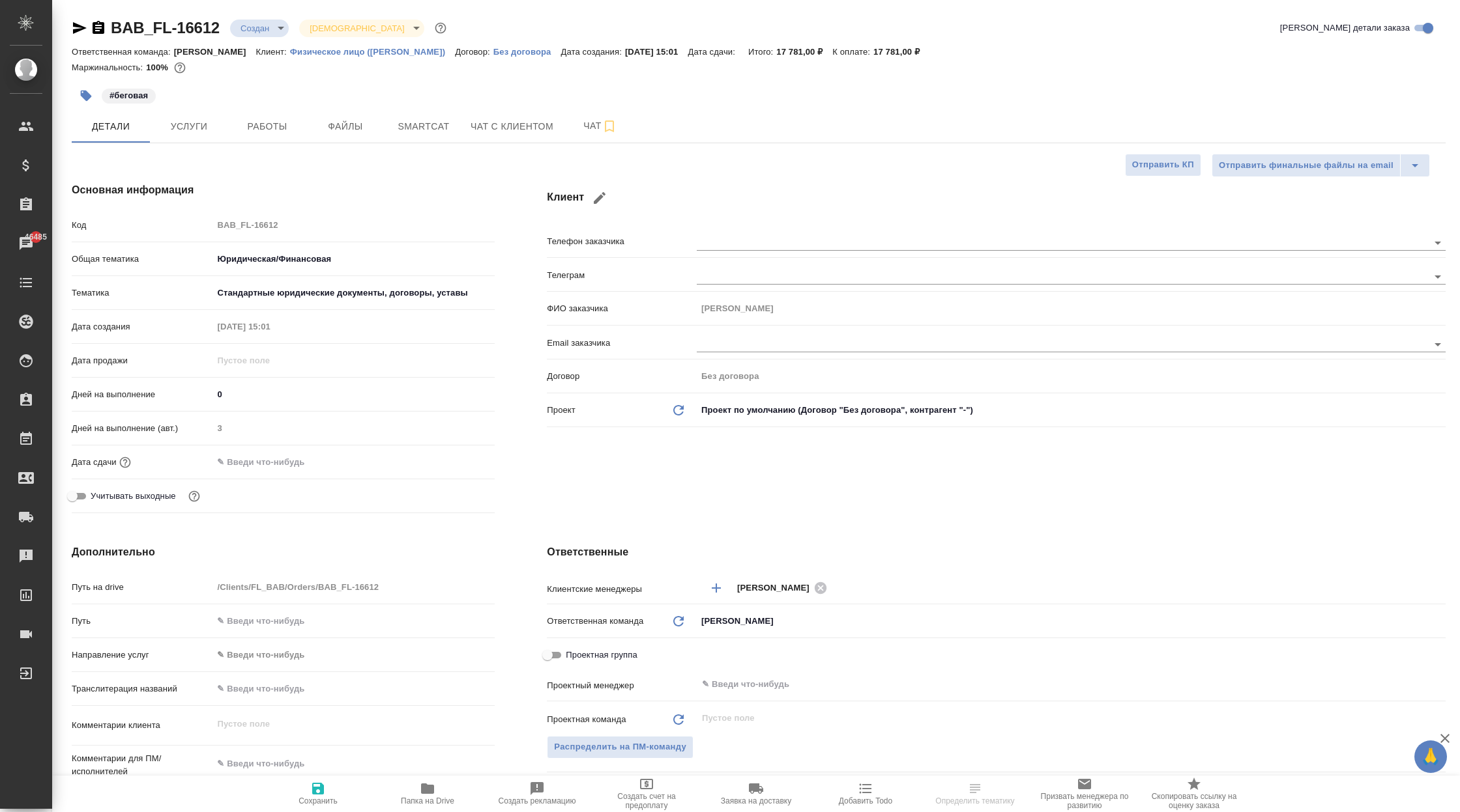
type textarea "x"
